Goal: Information Seeking & Learning: Find specific fact

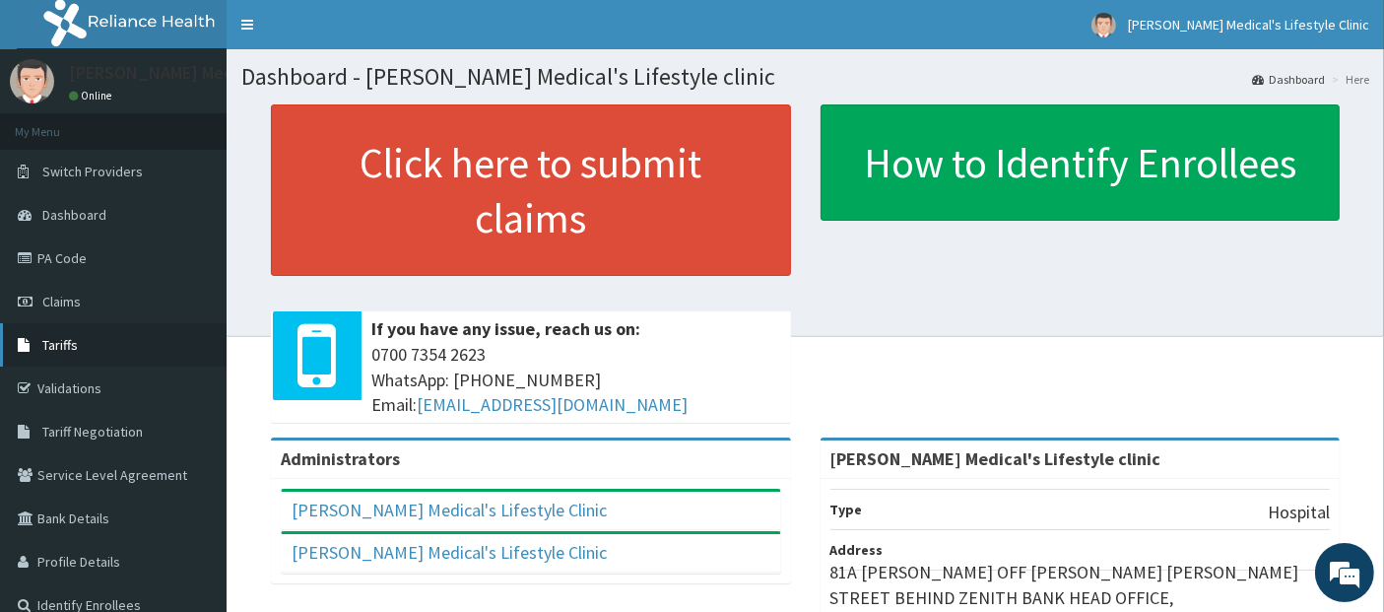
click at [69, 339] on span "Tariffs" at bounding box center [59, 345] width 35 height 18
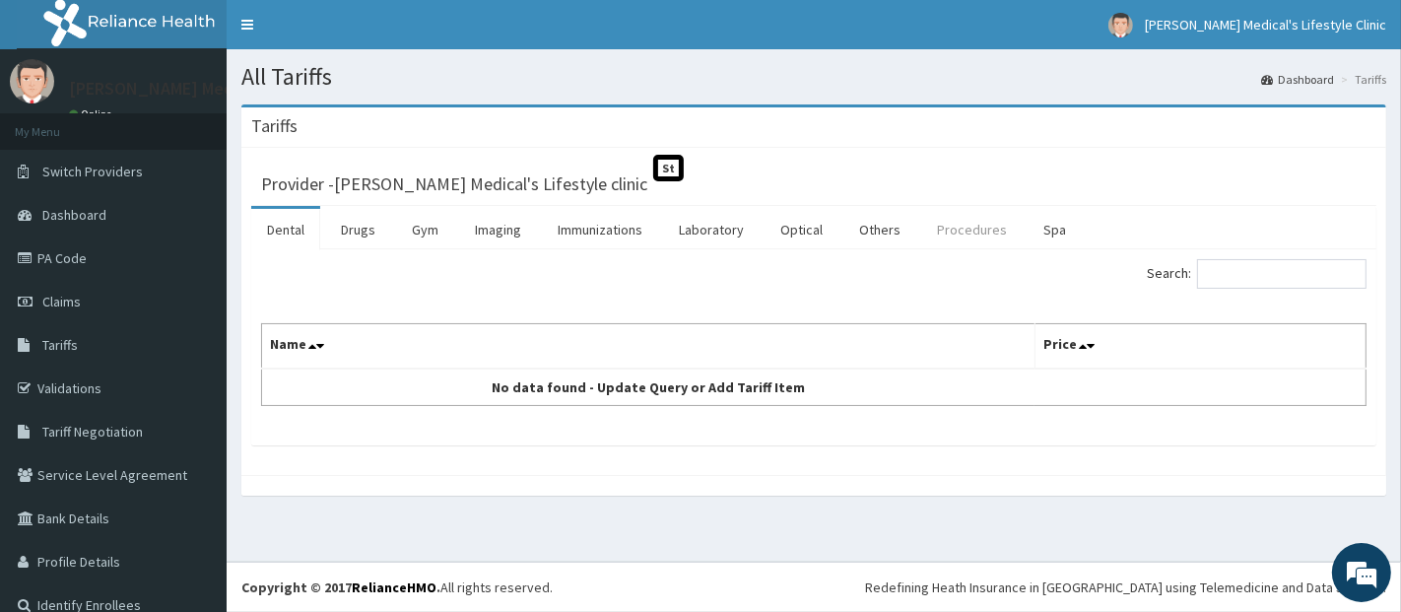
click at [951, 219] on link "Procedures" at bounding box center [971, 229] width 101 height 41
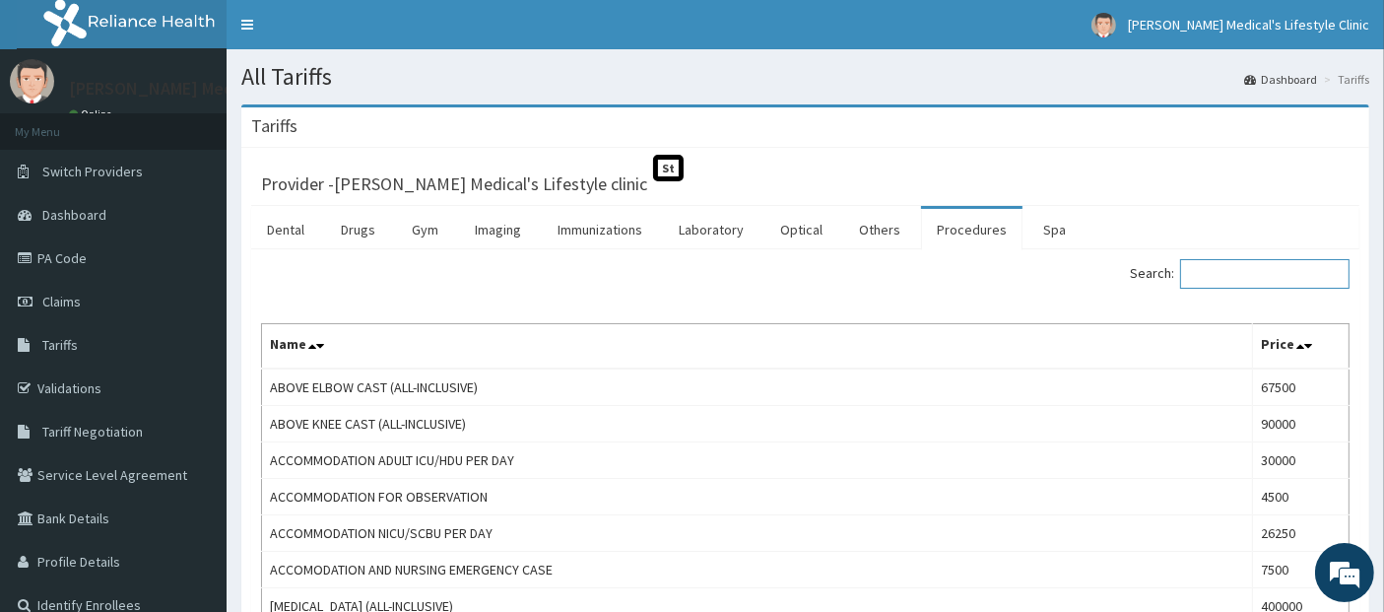
click at [1283, 283] on input "Search:" at bounding box center [1264, 274] width 169 height 30
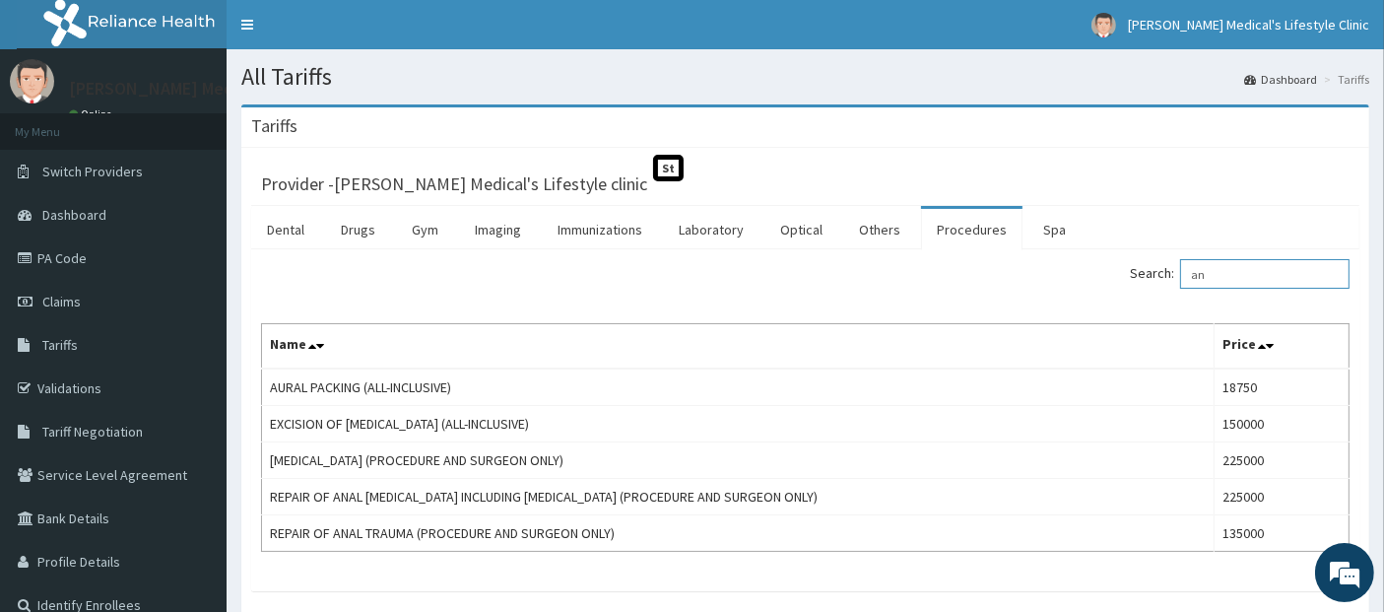
type input "a"
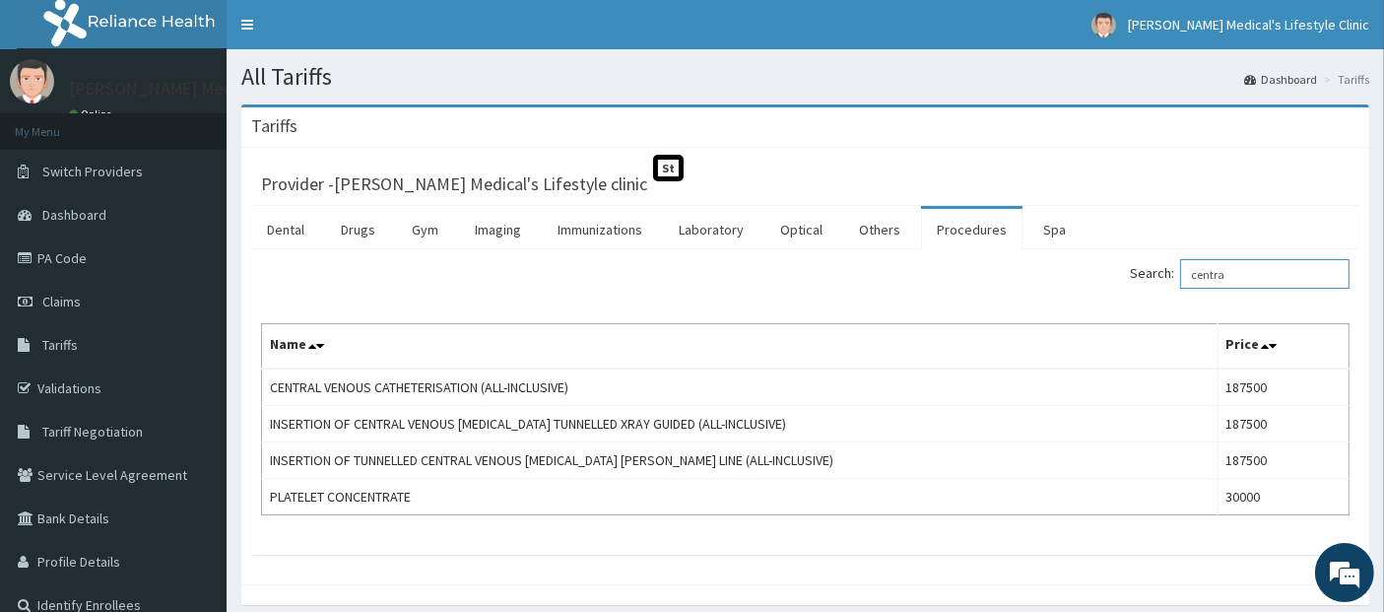
type input "centra"
click at [84, 277] on link "PA Code" at bounding box center [113, 257] width 227 height 43
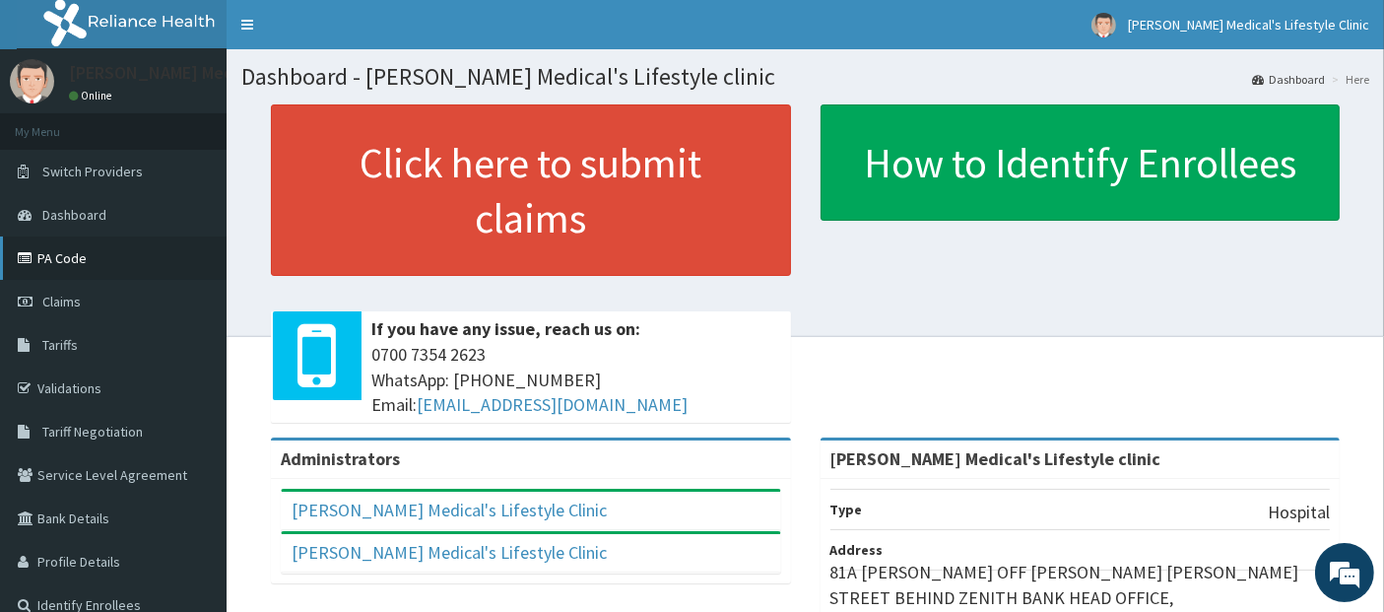
click at [62, 257] on link "PA Code" at bounding box center [113, 257] width 227 height 43
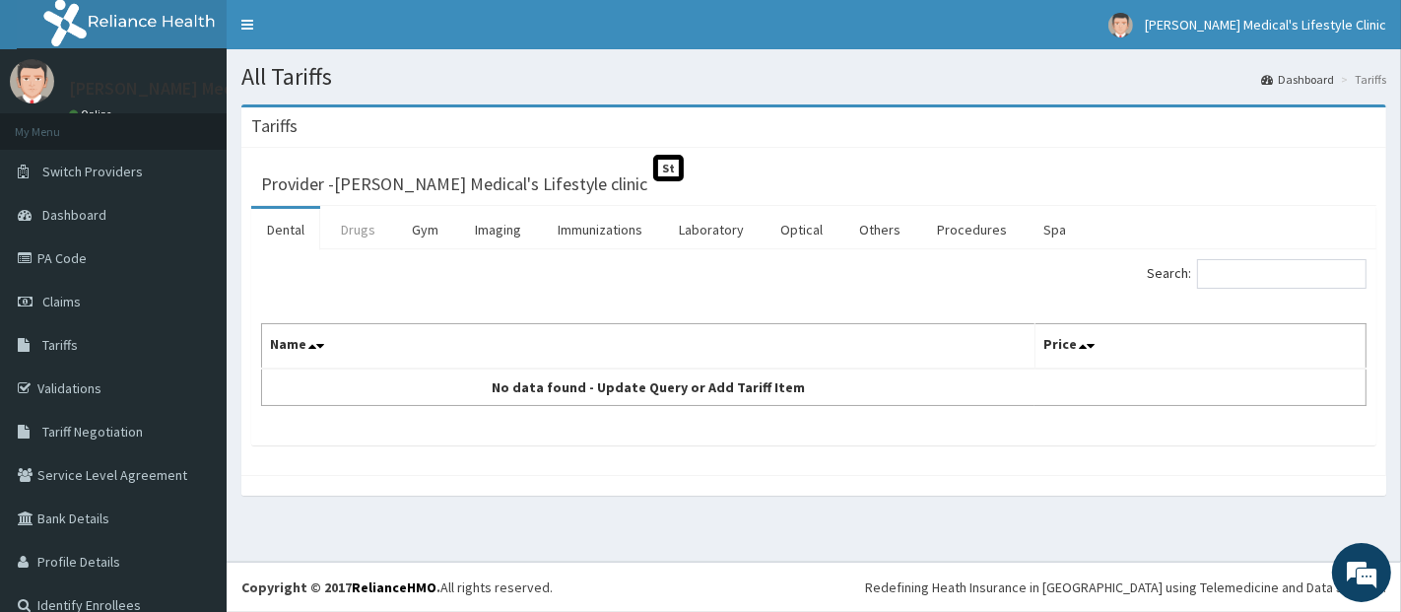
click at [348, 232] on link "Drugs" at bounding box center [358, 229] width 66 height 41
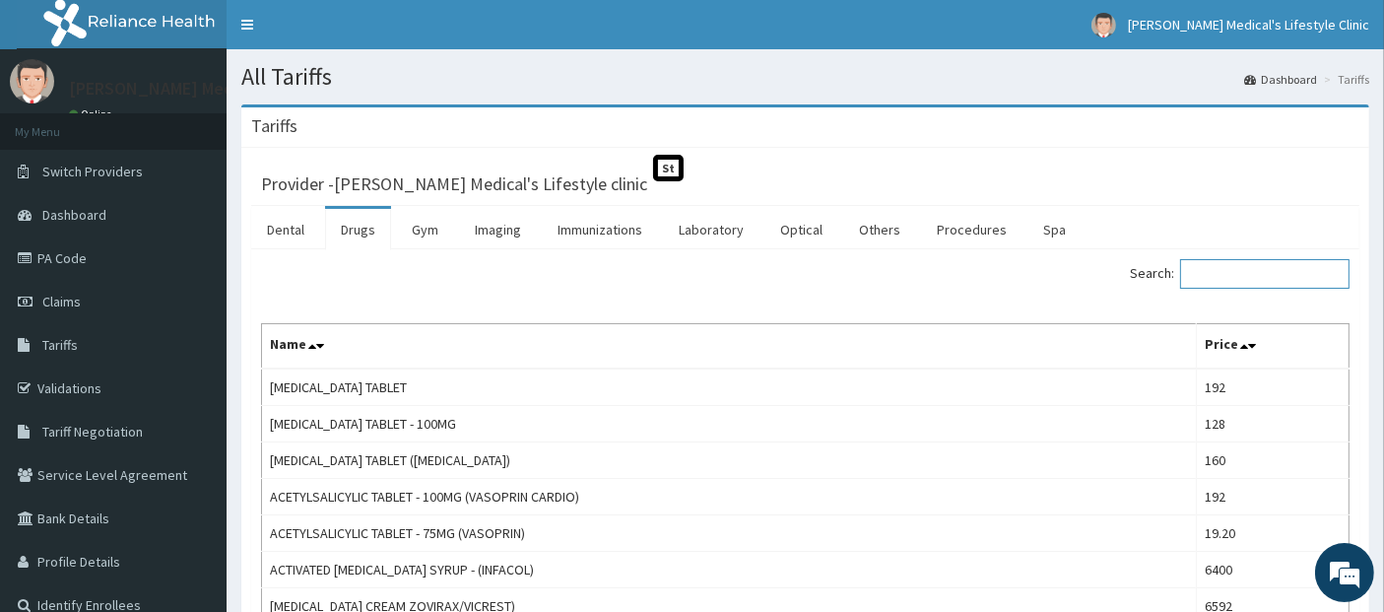
click at [1250, 272] on input "Search:" at bounding box center [1264, 274] width 169 height 30
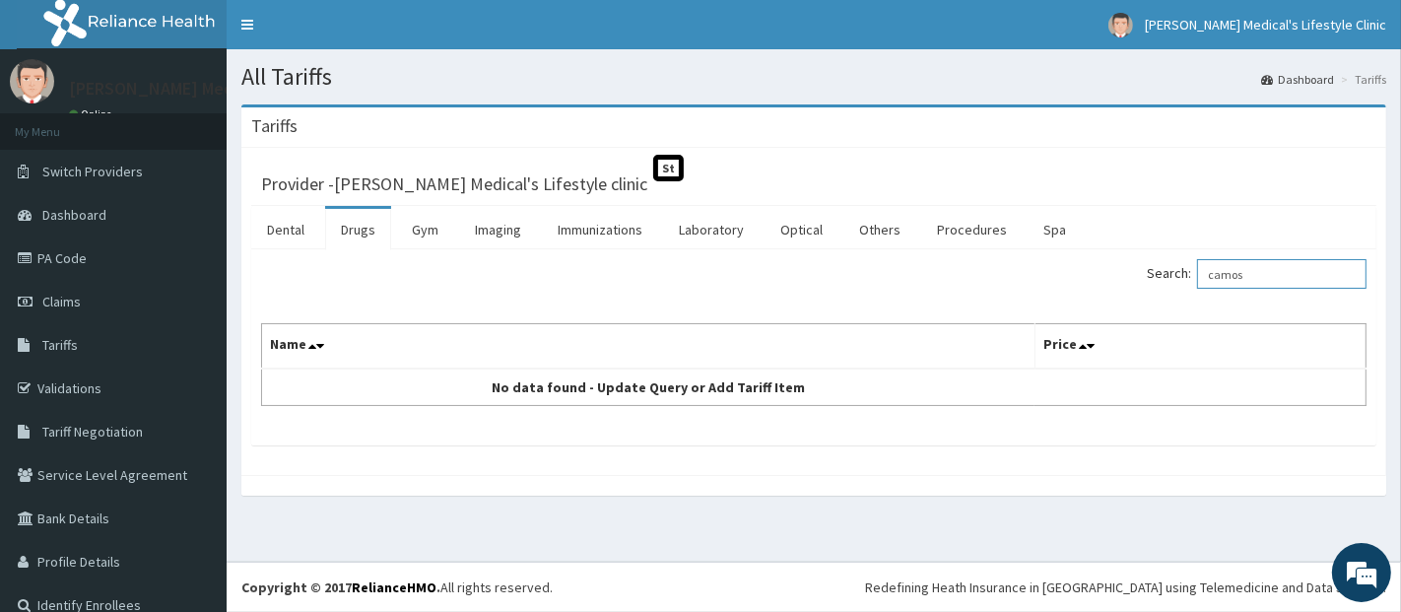
type input "camos"
click at [90, 257] on link "PA Code" at bounding box center [113, 257] width 227 height 43
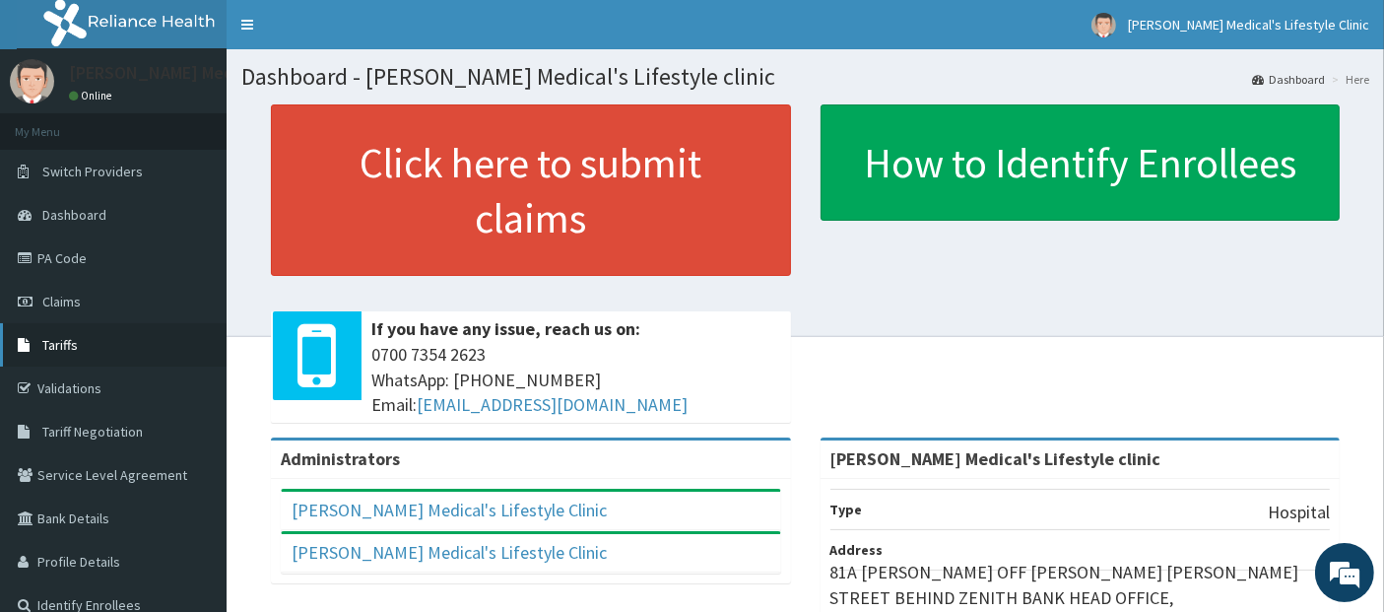
click at [70, 345] on span "Tariffs" at bounding box center [59, 345] width 35 height 18
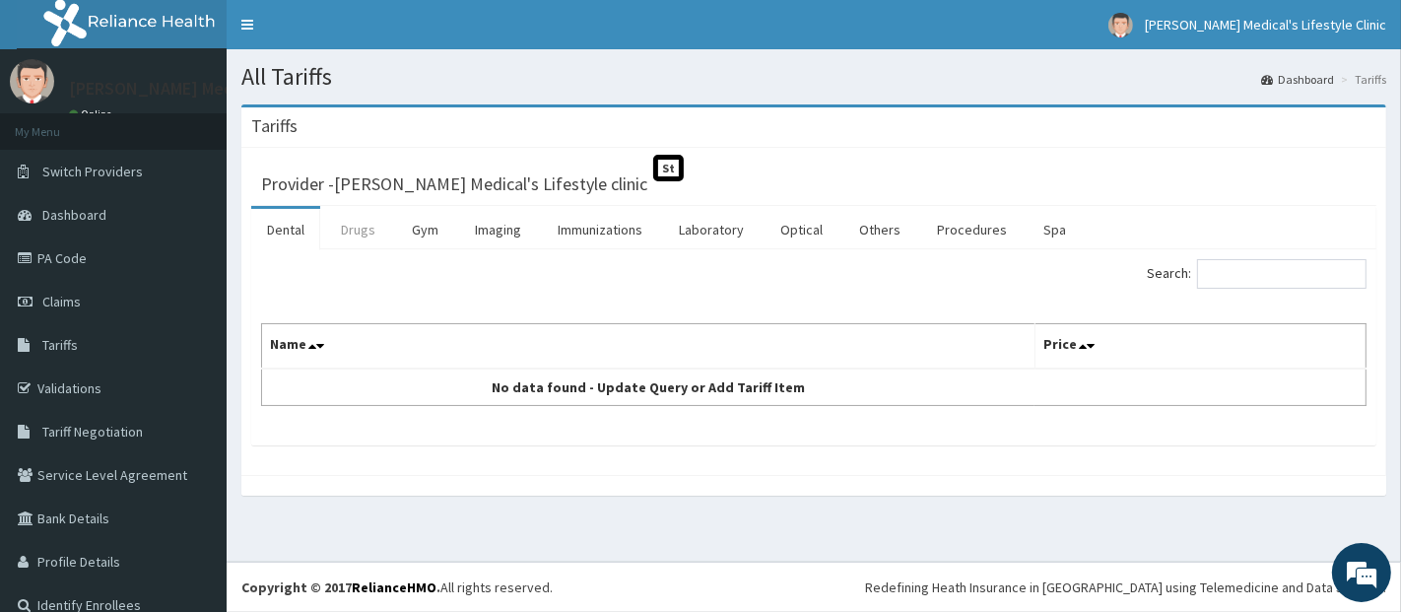
click at [357, 230] on link "Drugs" at bounding box center [358, 229] width 66 height 41
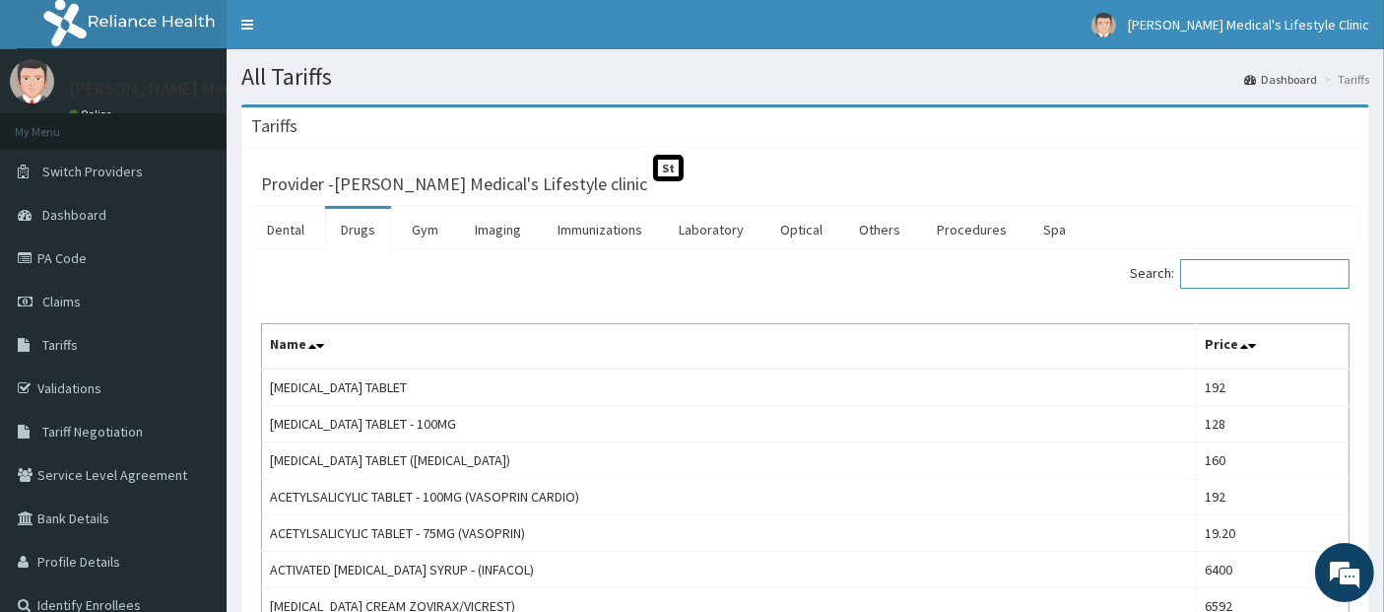
click at [1217, 281] on input "Search:" at bounding box center [1264, 274] width 169 height 30
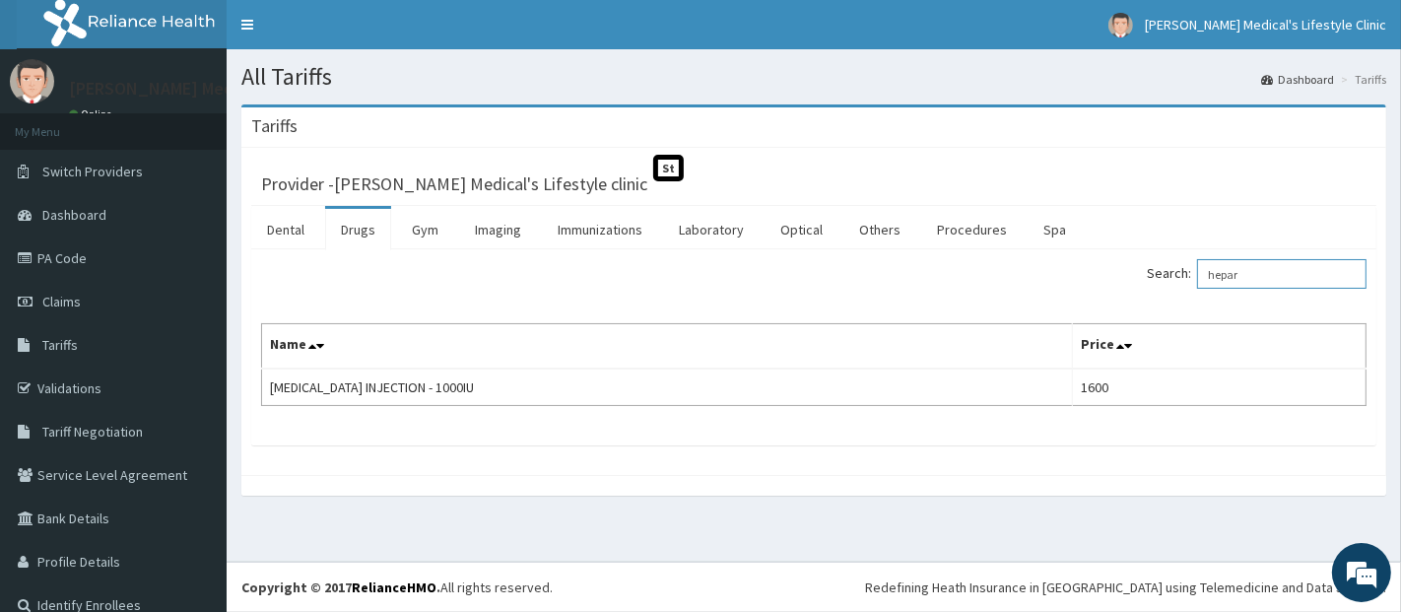
type input "hepar"
click at [64, 268] on link "PA Code" at bounding box center [113, 257] width 227 height 43
